Goal: Transaction & Acquisition: Register for event/course

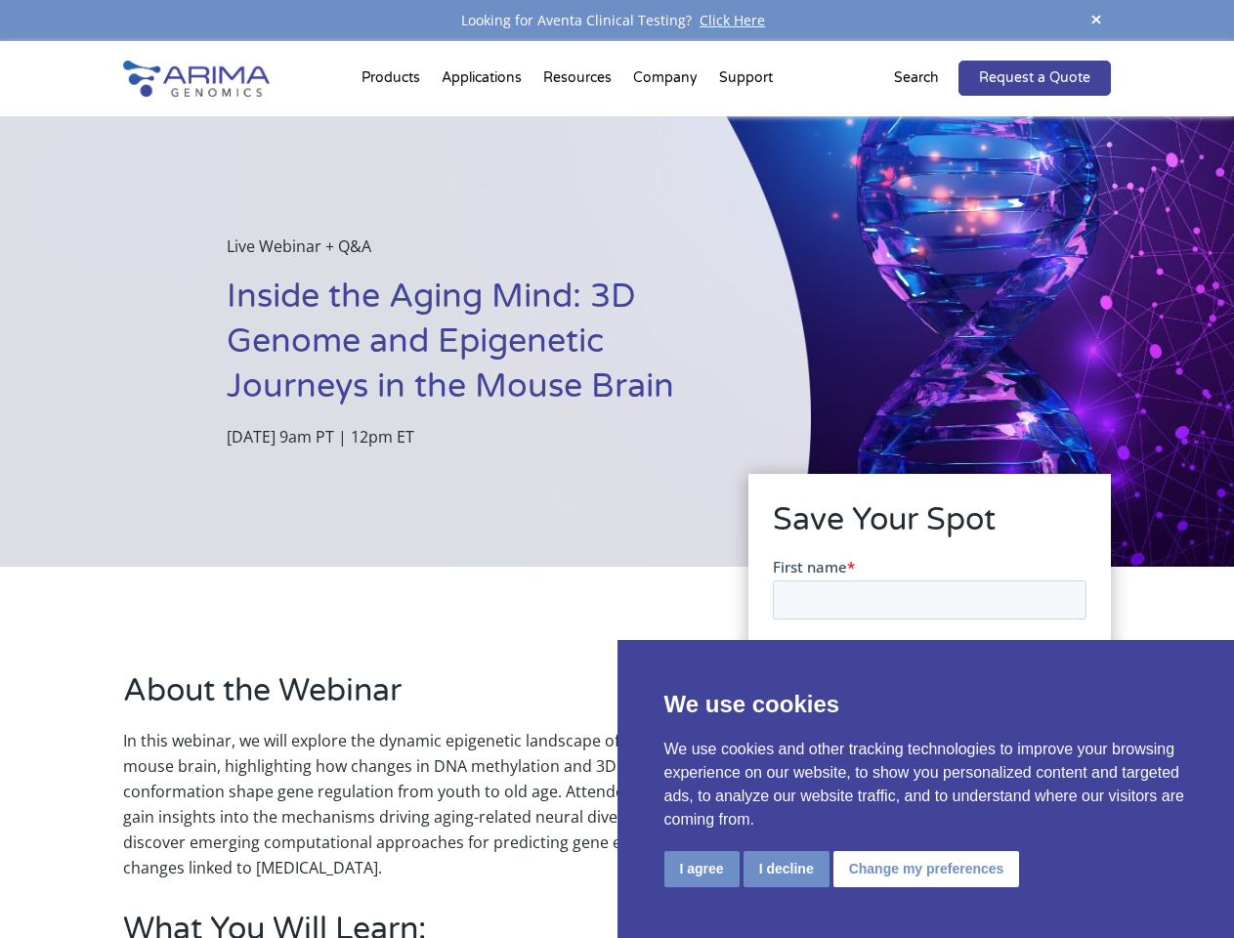
click at [616, 469] on div "Live Webinar + Q&A Inside the Aging Mind: 3D Genome and Epigenetic Journeys in …" at bounding box center [405, 341] width 811 height 450
click at [701, 868] on button "I agree" at bounding box center [701, 869] width 75 height 36
click at [784, 867] on form "First name * Last name * Work Email * Organization Register Now" at bounding box center [929, 753] width 314 height 395
click at [922, 867] on form "First name * Last name * Work Email * Organization Register Now" at bounding box center [929, 753] width 314 height 395
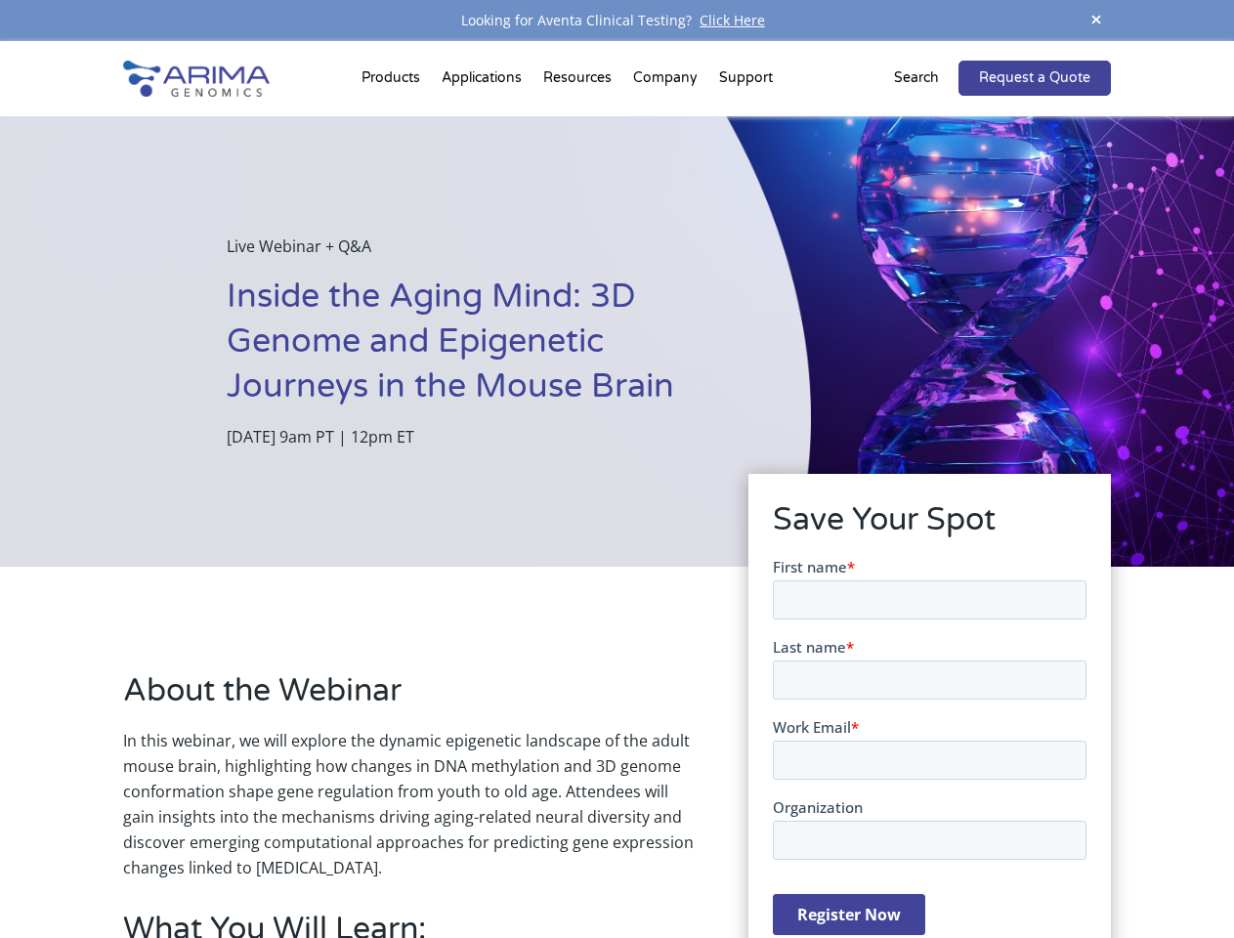
click at [1096, 21] on span at bounding box center [1095, 21] width 29 height 26
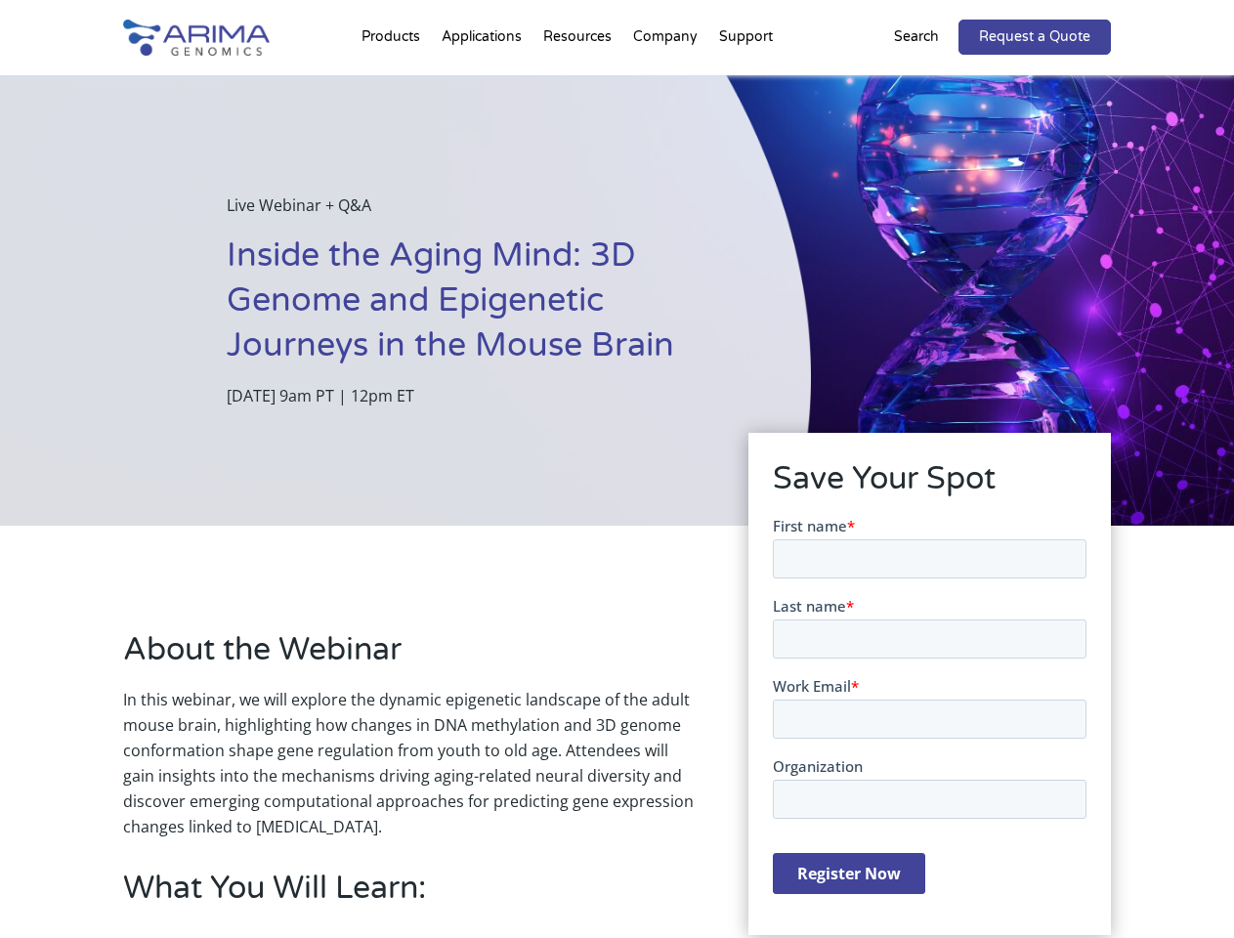
click at [616, 489] on div "Live Webinar + Q&A Inside the Aging Mind: 3D Genome and Epigenetic Journeys in …" at bounding box center [405, 300] width 811 height 450
click at [394, 82] on div "Live Webinar + Q&A Inside the Aging Mind: 3D Genome and Epigenetic Journeys in …" at bounding box center [405, 300] width 811 height 450
click at [579, 82] on div "Live Webinar + Q&A Inside the Aging Mind: 3D Genome and Epigenetic Journeys in …" at bounding box center [405, 300] width 811 height 450
click at [666, 82] on div "Live Webinar + Q&A Inside the Aging Mind: 3D Genome and Epigenetic Journeys in …" at bounding box center [405, 300] width 811 height 450
click at [745, 82] on div "Live Webinar + Q&A Inside the Aging Mind: 3D Genome and Epigenetic Journeys in …" at bounding box center [405, 300] width 811 height 450
